Goal: Register for event/course

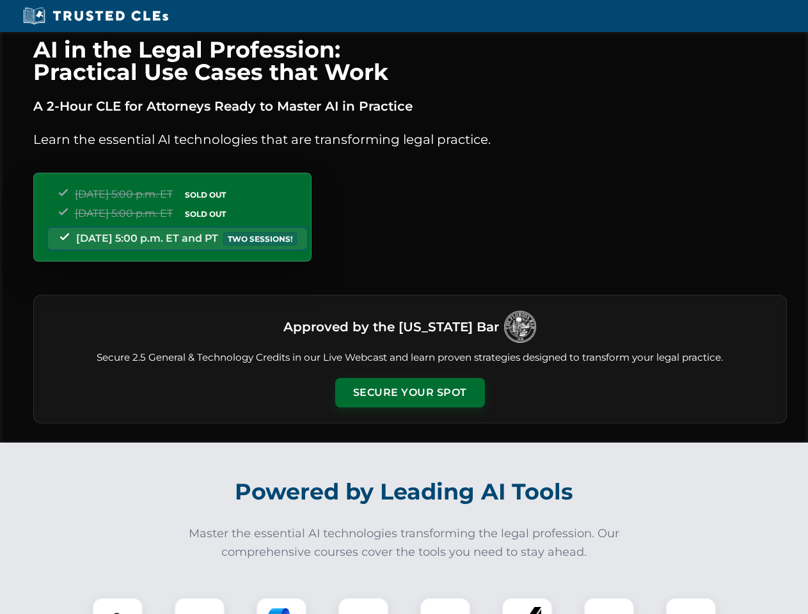
click at [409, 393] on button "Secure Your Spot" at bounding box center [410, 392] width 150 height 29
click at [118, 606] on img at bounding box center [117, 623] width 37 height 37
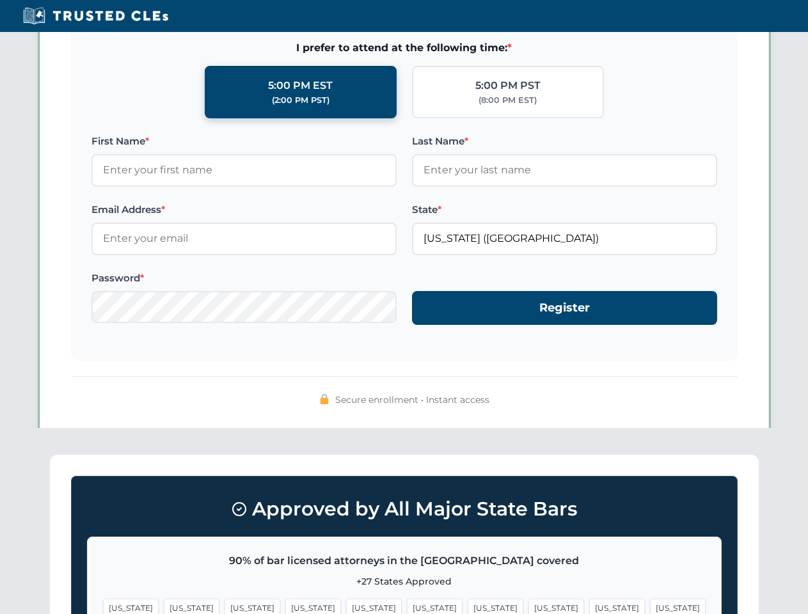
click at [468, 606] on span "[US_STATE]" at bounding box center [496, 608] width 56 height 19
click at [589, 606] on span "[US_STATE]" at bounding box center [617, 608] width 56 height 19
